Goal: Check status

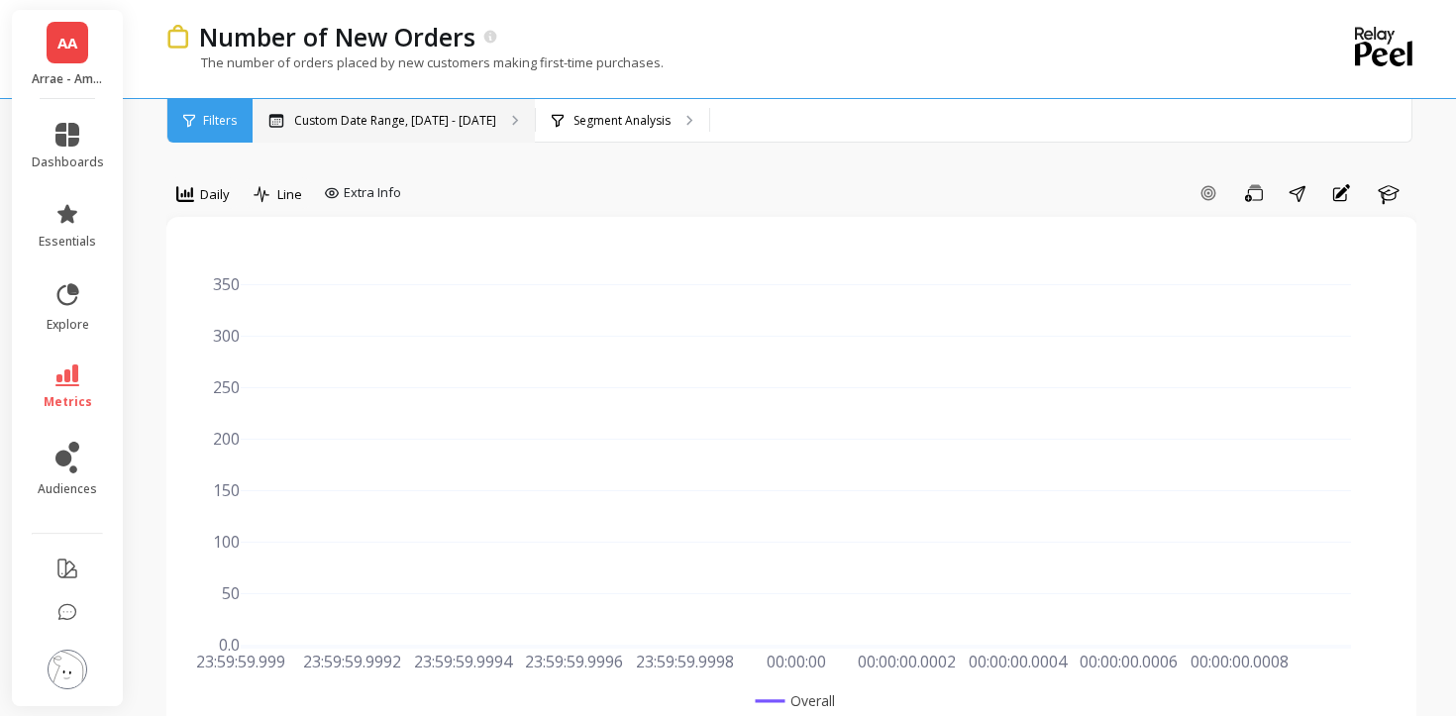
click at [415, 107] on div "Custom Date Range, [DATE] - [DATE]" at bounding box center [394, 121] width 282 height 44
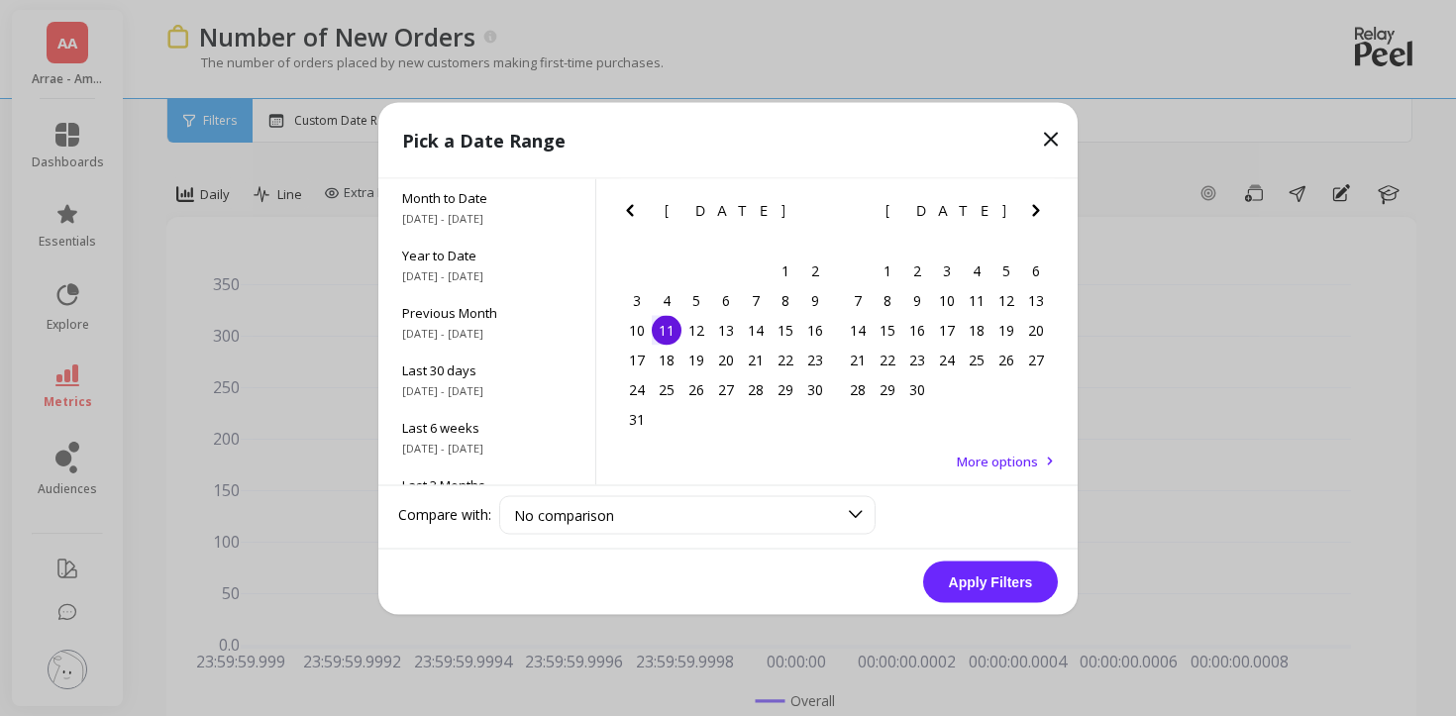
click at [1030, 205] on icon "Next Month" at bounding box center [1036, 210] width 24 height 24
click at [625, 214] on icon "Previous Month" at bounding box center [630, 210] width 24 height 24
click at [887, 312] on div "6" at bounding box center [888, 300] width 30 height 30
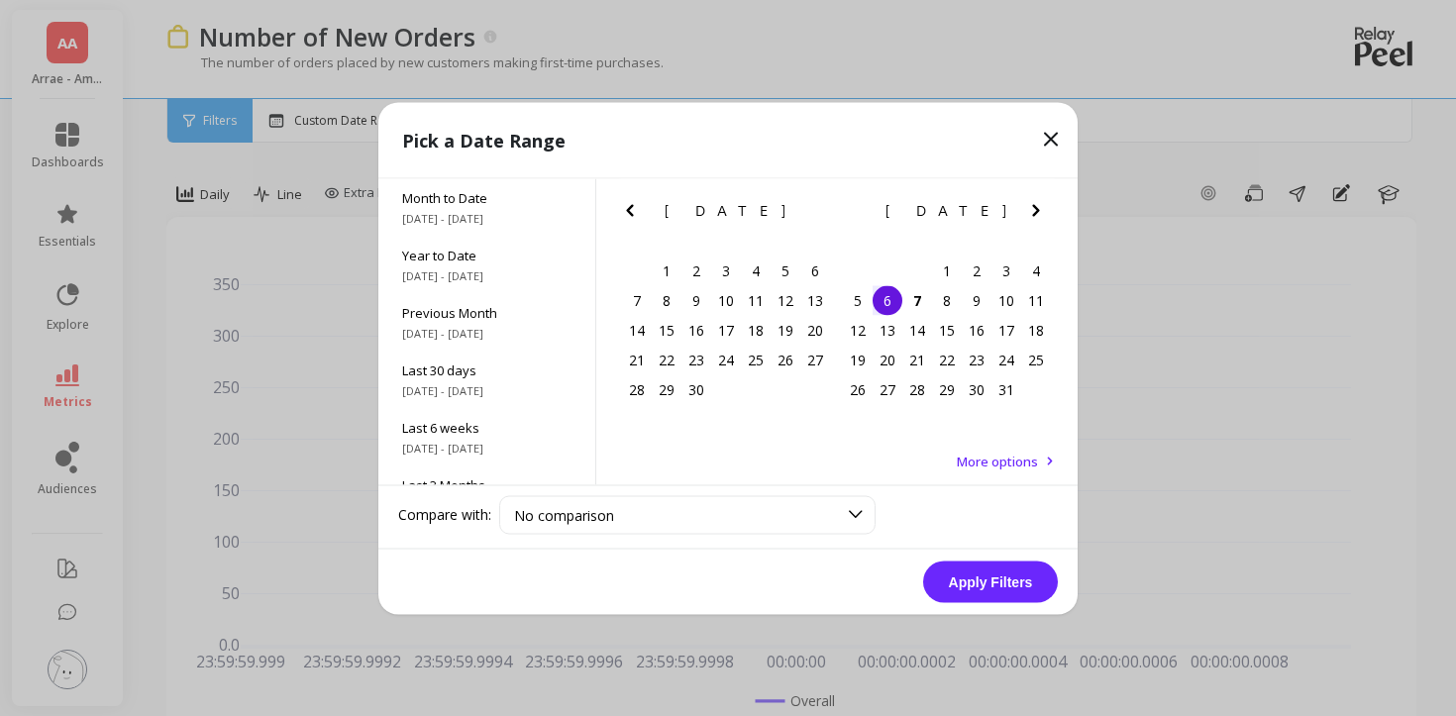
click at [960, 563] on button "Apply Filters" at bounding box center [990, 582] width 135 height 42
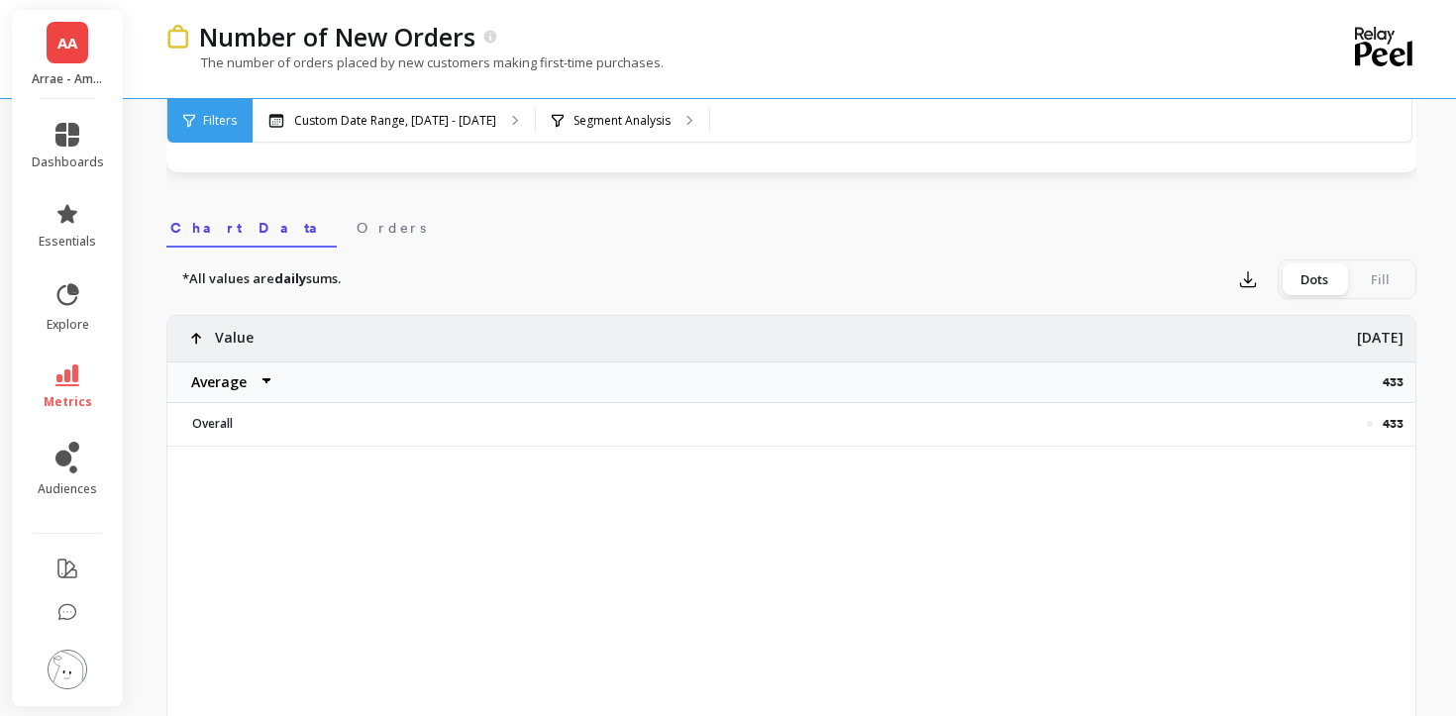
scroll to position [587, 0]
